Goal: Obtain resource: Obtain resource

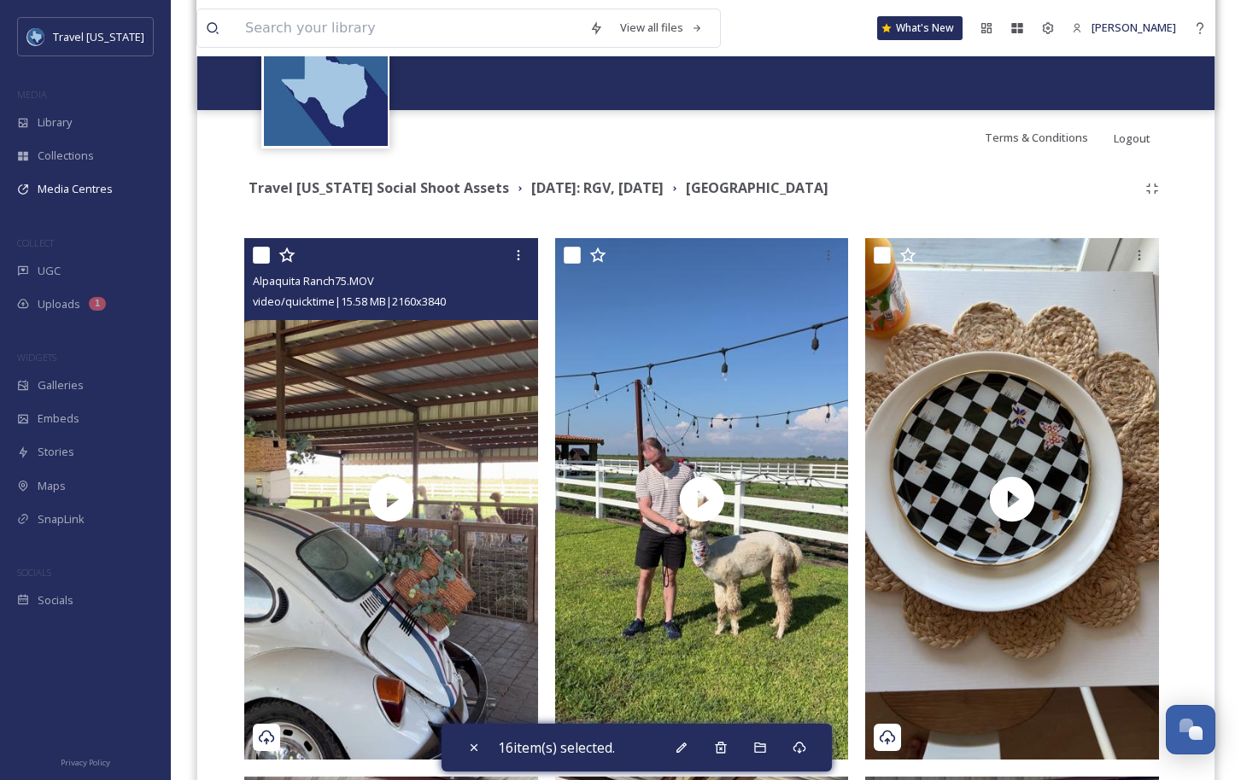
scroll to position [237, 0]
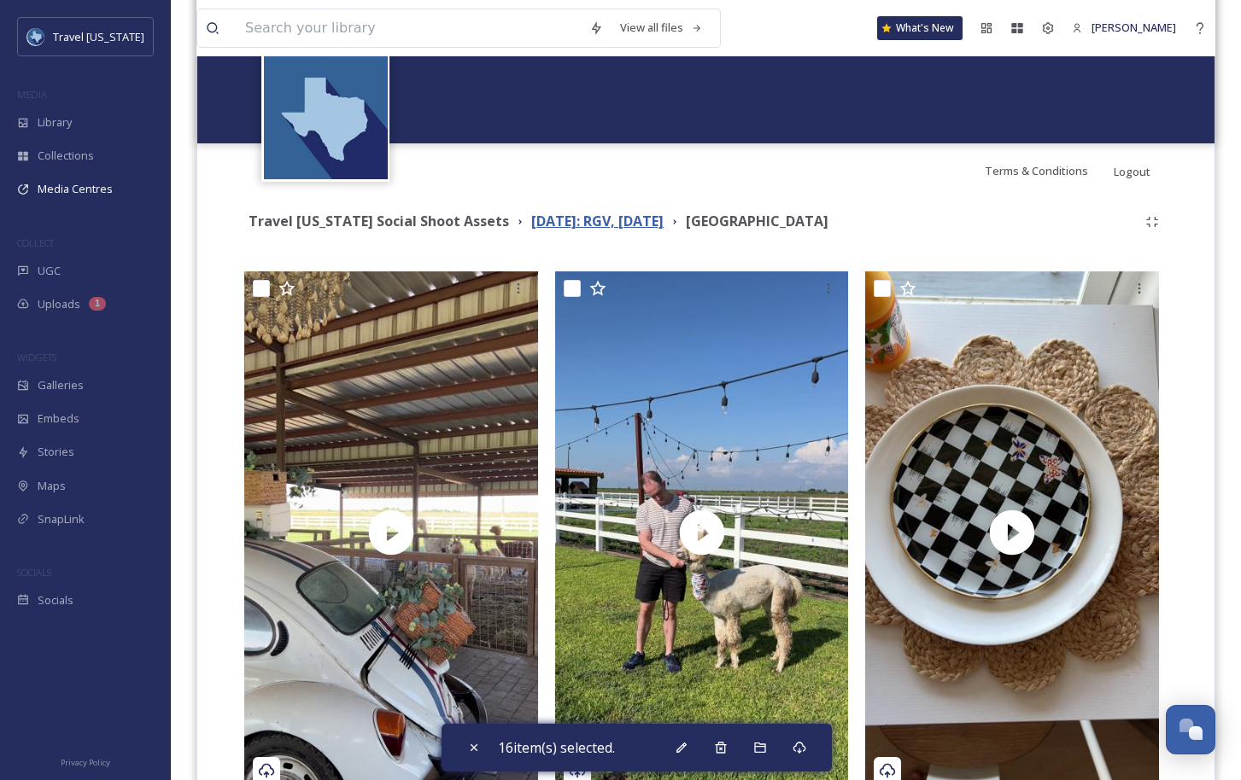
click at [557, 221] on strong "[DATE]: RGV, [DATE]" at bounding box center [597, 221] width 132 height 19
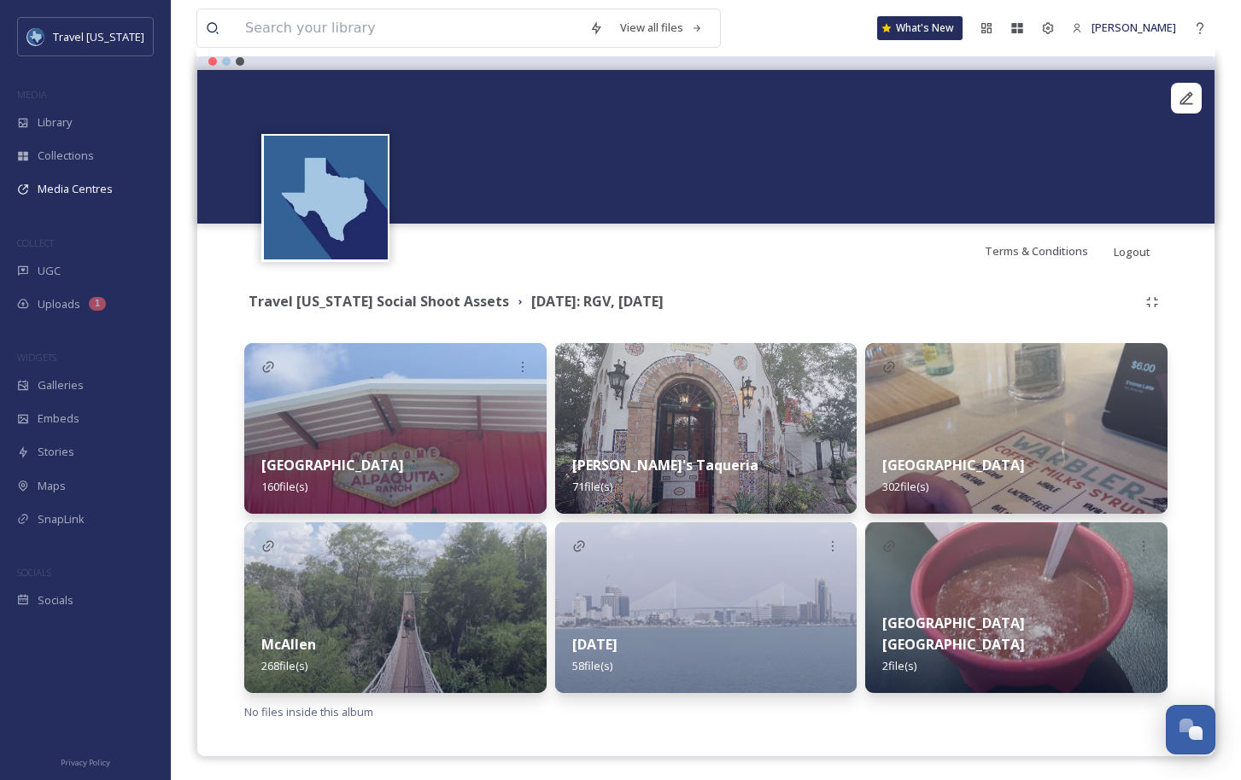
scroll to position [160, 0]
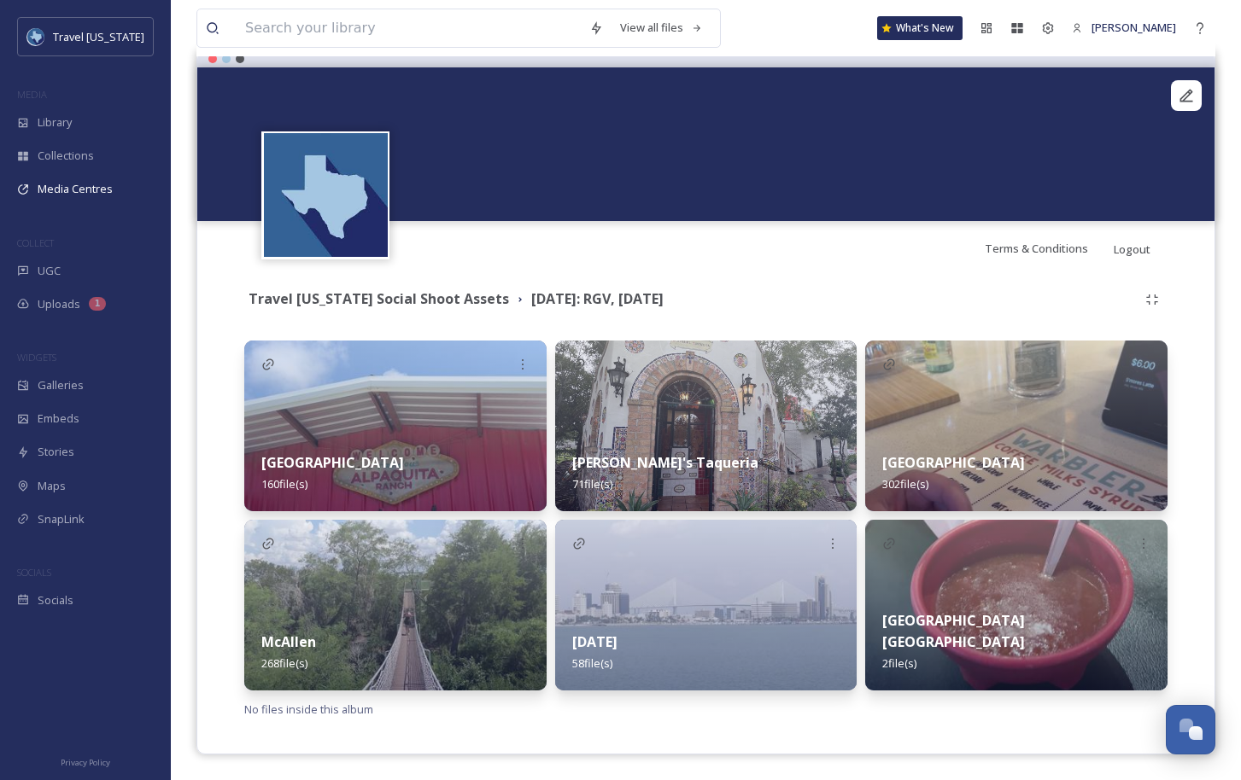
click at [430, 594] on img at bounding box center [395, 605] width 302 height 171
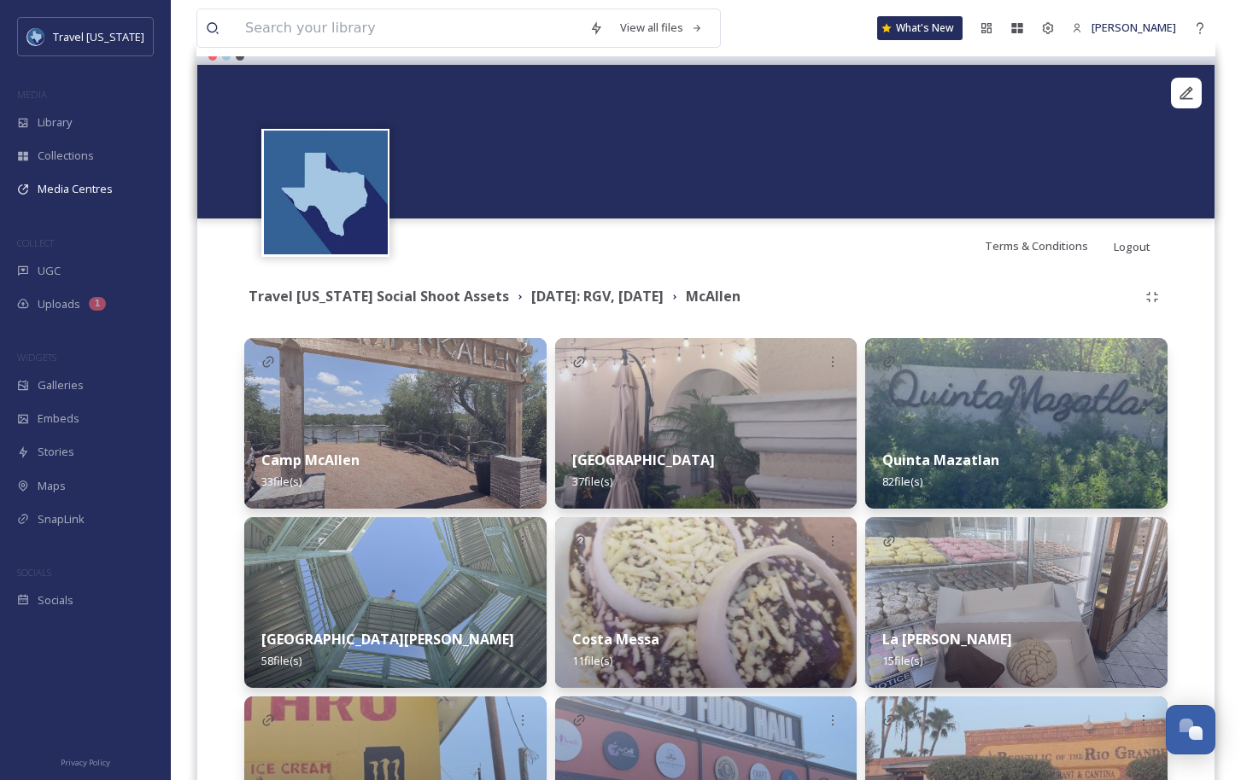
scroll to position [233, 0]
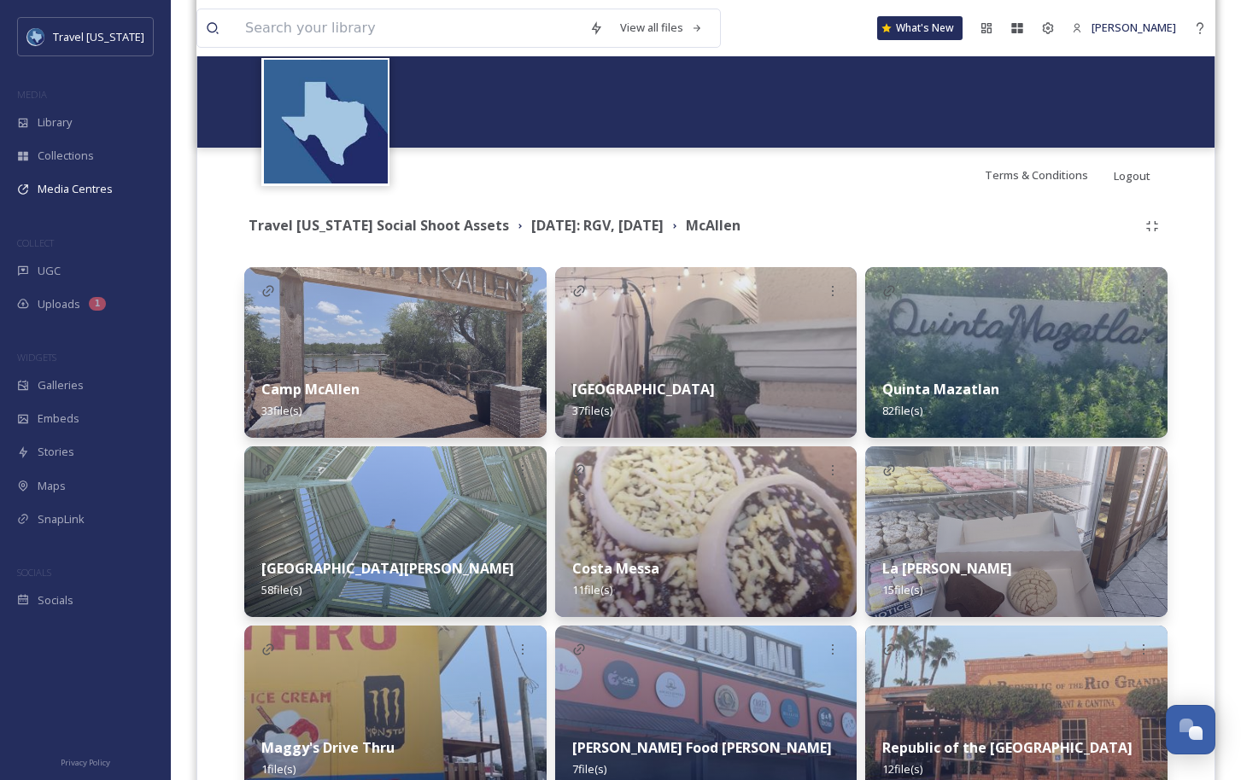
click at [1038, 357] on img at bounding box center [1016, 352] width 302 height 171
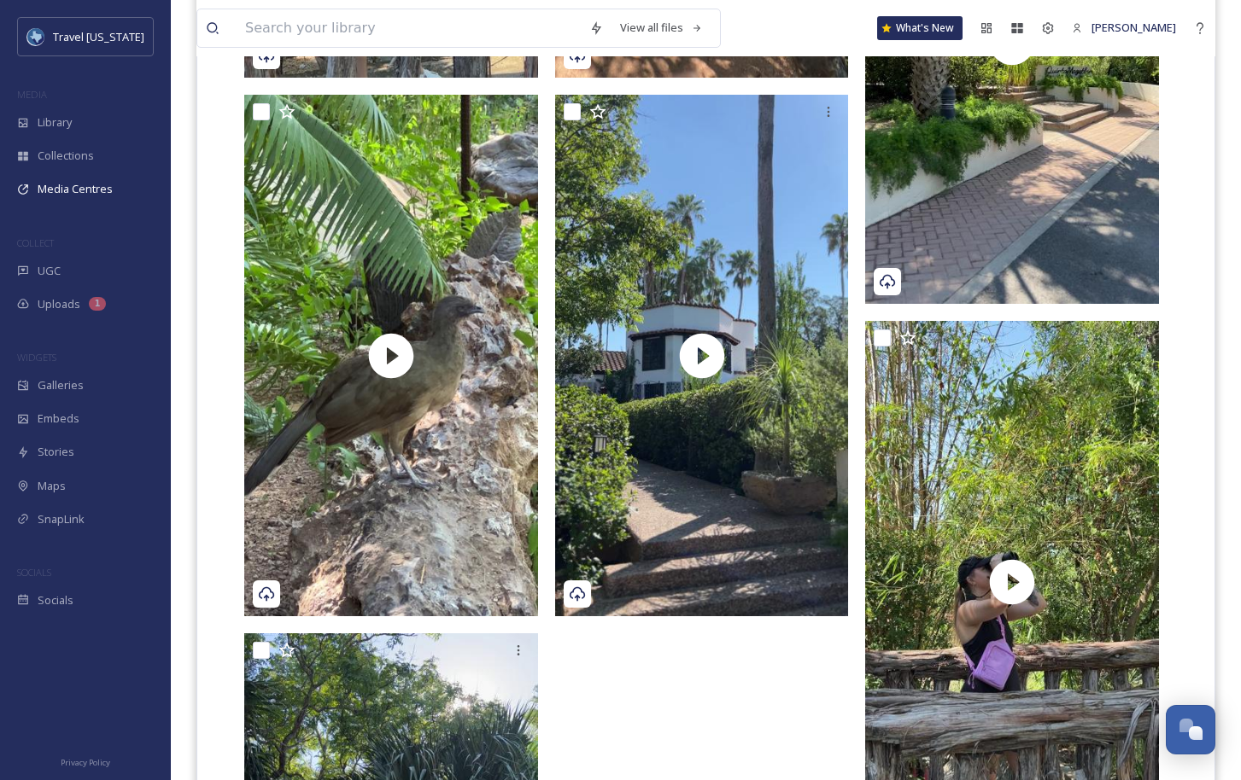
scroll to position [13341, 0]
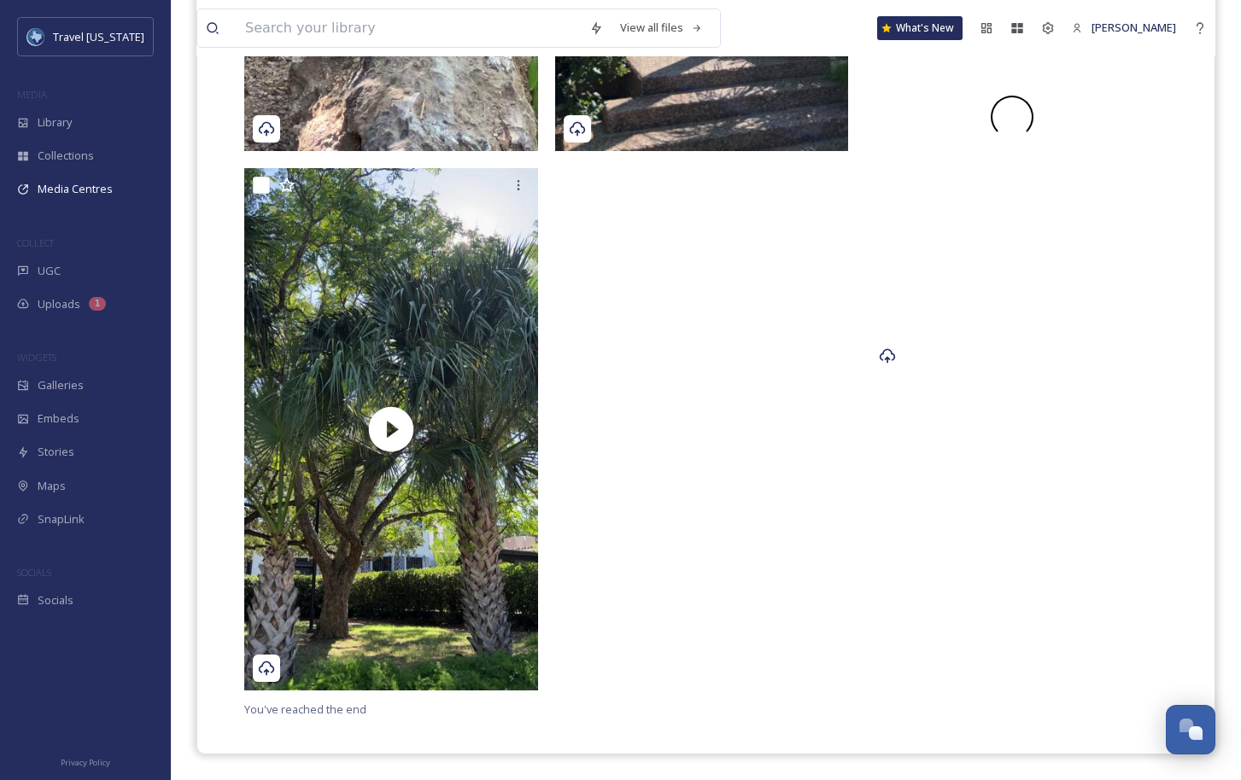
click at [1025, 287] on div at bounding box center [1012, 117] width 294 height 523
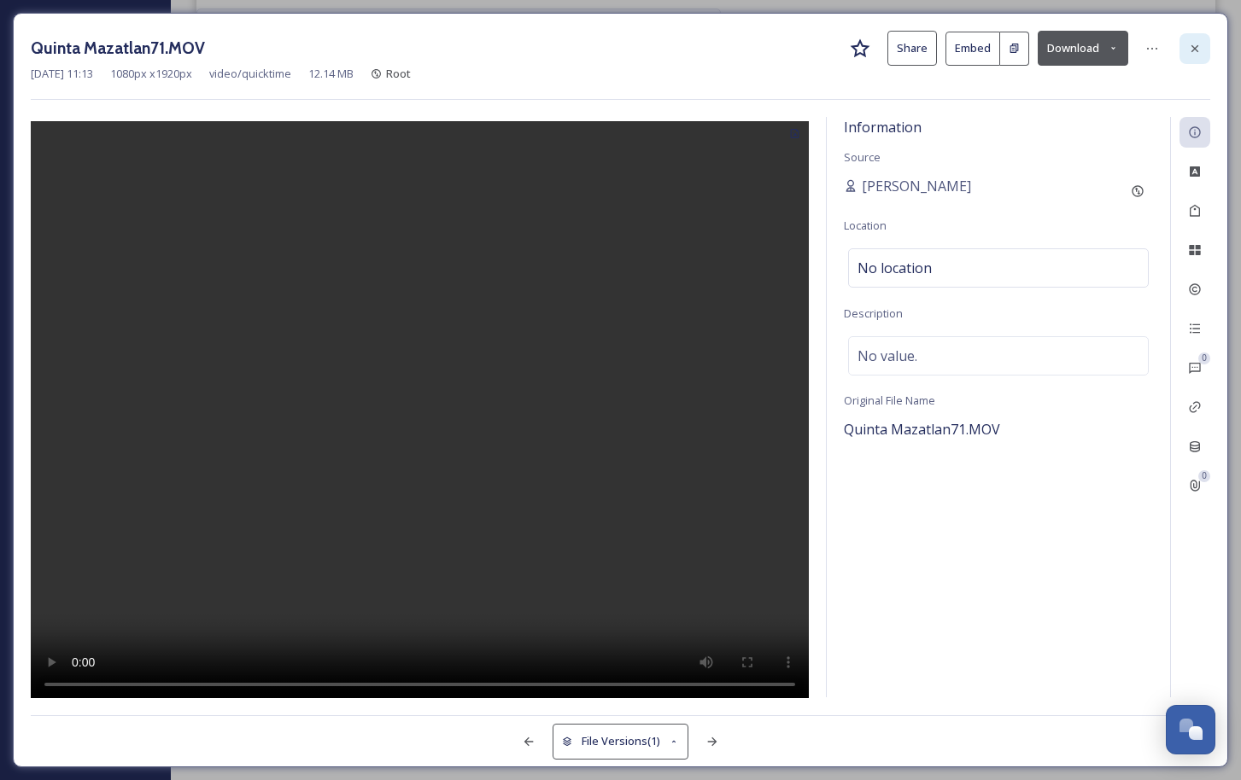
click at [1206, 36] on div at bounding box center [1194, 48] width 31 height 31
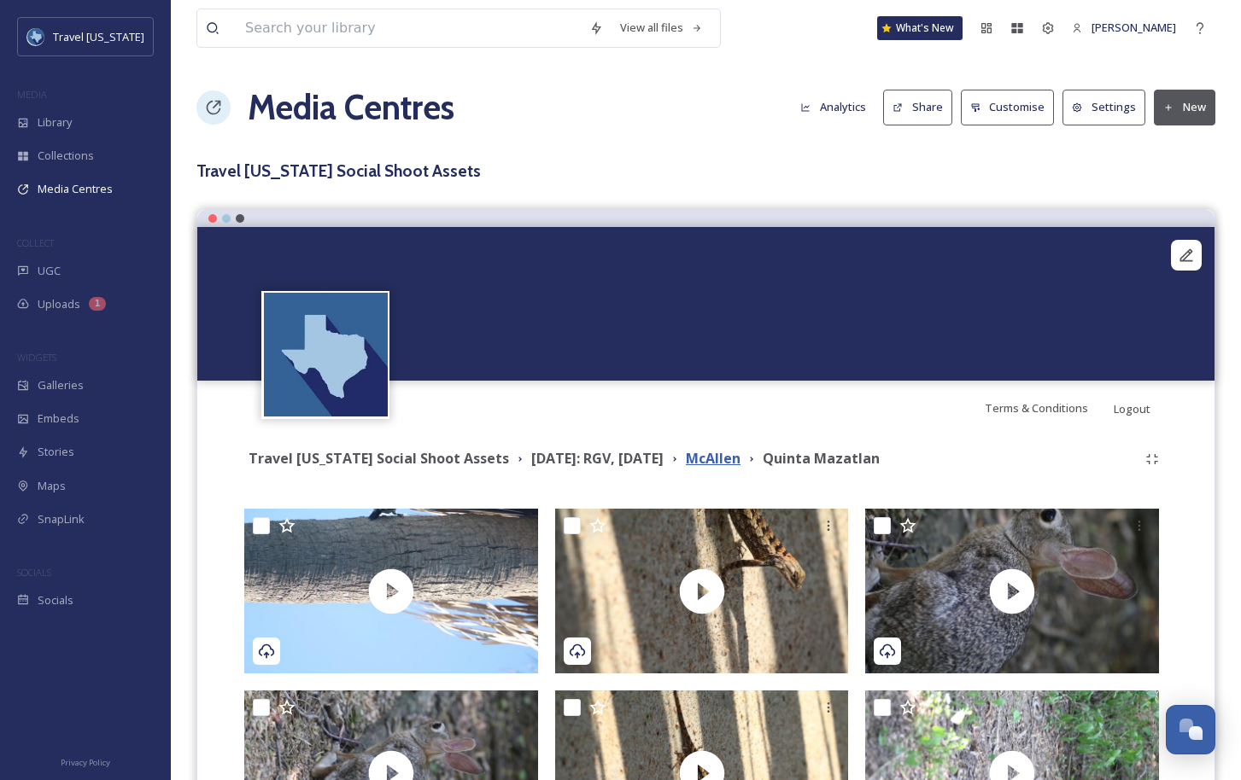
click at [740, 464] on strong "McAllen" at bounding box center [713, 458] width 55 height 19
